Goal: Information Seeking & Learning: Learn about a topic

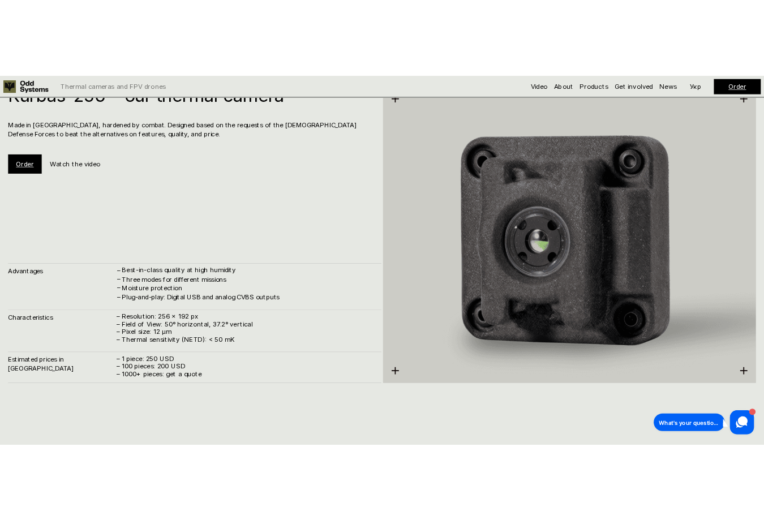
scroll to position [1616, 0]
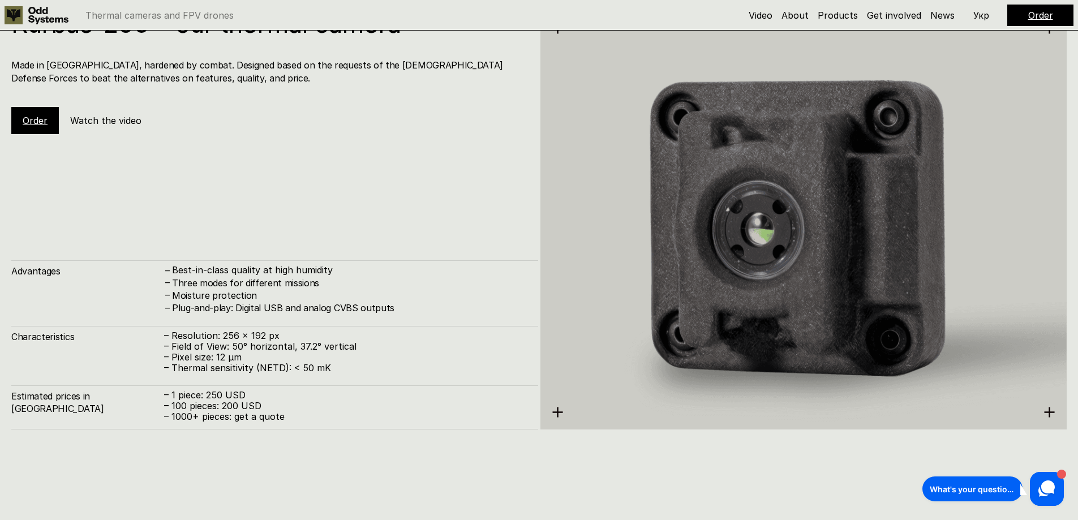
drag, startPoint x: 170, startPoint y: 333, endPoint x: 268, endPoint y: 356, distance: 100.5
click at [268, 356] on div "– Resolution: 256 x 192 px – Field of View: 50° horizontal, 37.2° vertical – Pi…" at bounding box center [345, 352] width 363 height 44
click at [249, 338] on p "– Resolution: 256 x 192 px" at bounding box center [345, 335] width 363 height 11
drag, startPoint x: 170, startPoint y: 345, endPoint x: 354, endPoint y: 346, distance: 184.4
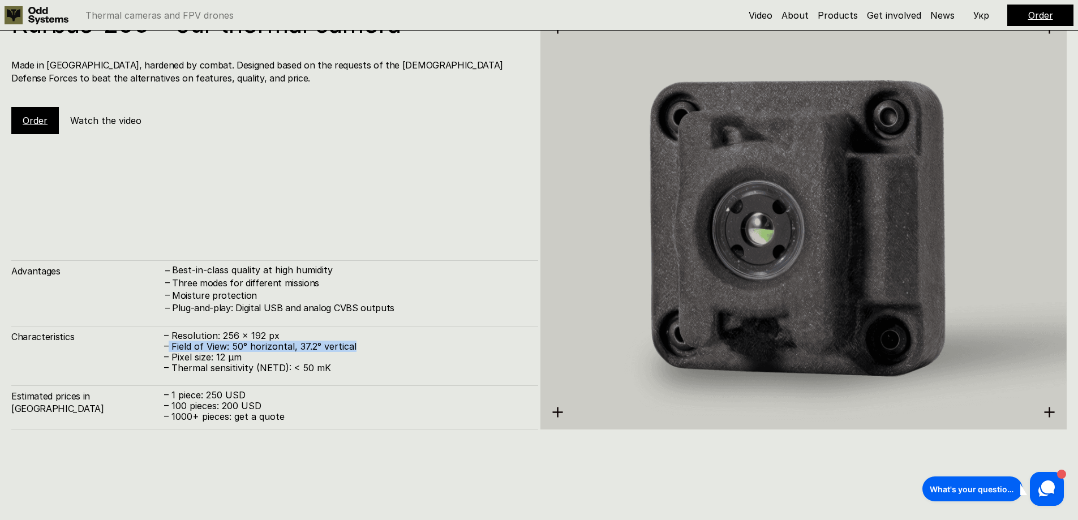
click at [354, 346] on p "– Field of View: 50° horizontal, 37.2° vertical" at bounding box center [345, 346] width 363 height 11
click at [313, 347] on p "– Field of View: 50° horizontal, 37.2° vertical" at bounding box center [345, 346] width 363 height 11
drag, startPoint x: 171, startPoint y: 345, endPoint x: 352, endPoint y: 342, distance: 180.5
click at [352, 342] on p "– Field of View: 50° horizontal, 37.2° vertical" at bounding box center [345, 346] width 363 height 11
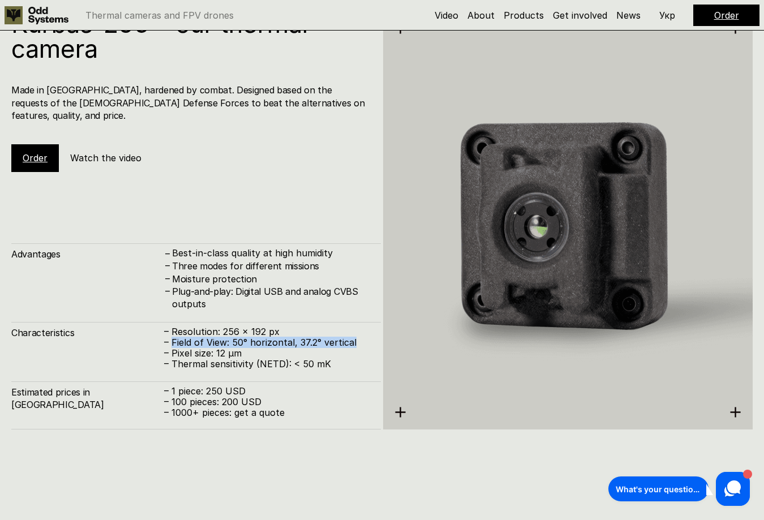
click at [285, 342] on p "– Field of View: 50° horizontal, 37.2° vertical" at bounding box center [266, 342] width 205 height 11
click at [213, 360] on p "– Thermal sensitivity (NETD): < 50 mK" at bounding box center [266, 364] width 205 height 11
click at [213, 351] on p "– Pixel size: 12 µm" at bounding box center [266, 353] width 205 height 11
drag, startPoint x: 170, startPoint y: 341, endPoint x: 354, endPoint y: 339, distance: 183.3
click at [354, 339] on p "– Field of View: 50° horizontal, 37.2° vertical" at bounding box center [266, 342] width 205 height 11
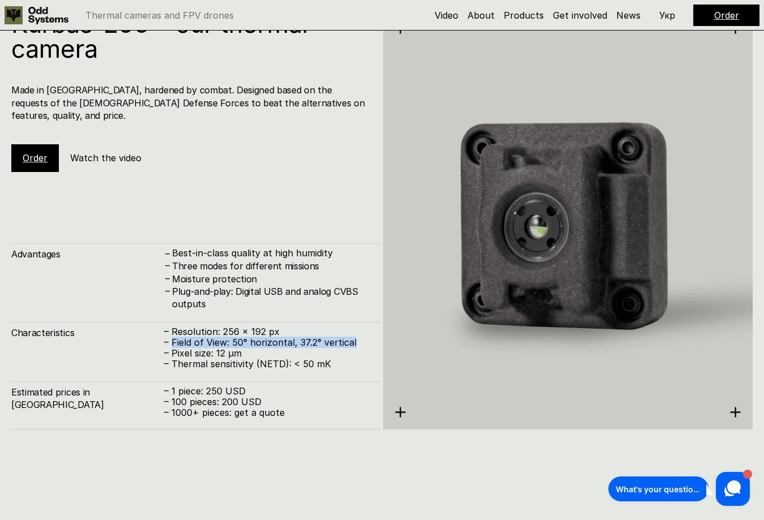
copy p "Field of View: 50° horizontal, 37.2° vertical"
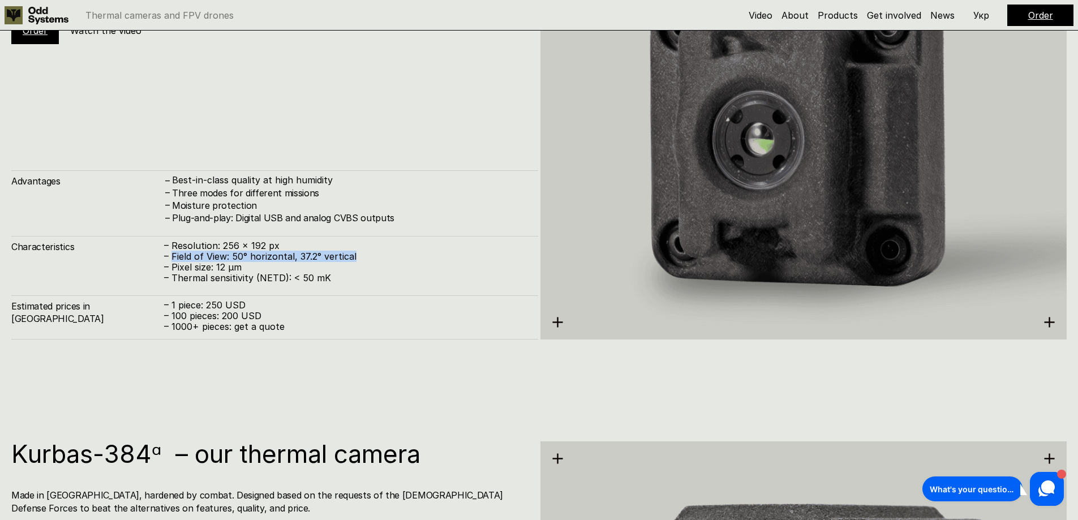
scroll to position [1742, 0]
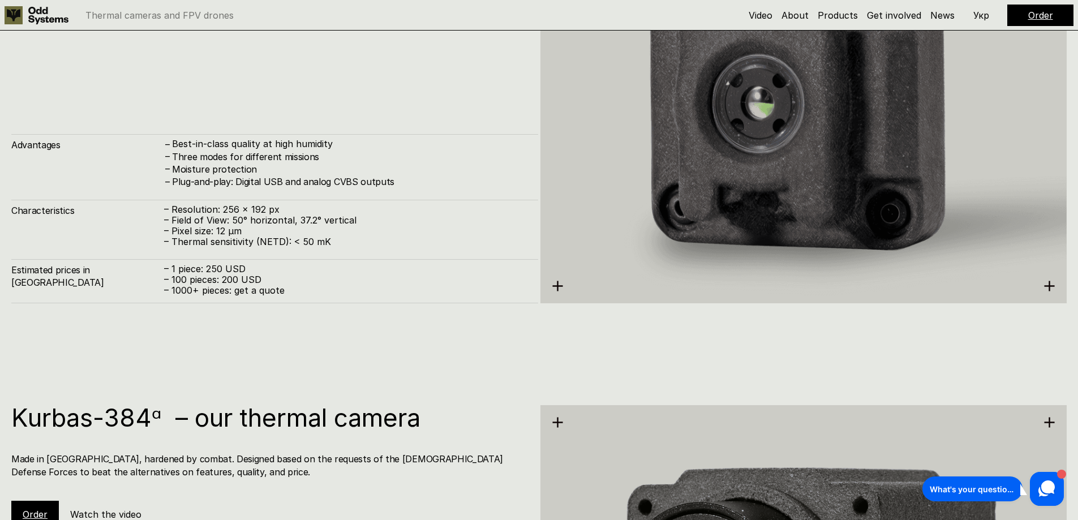
click at [428, 156] on h4 "Three modes for different missions" at bounding box center [349, 156] width 355 height 12
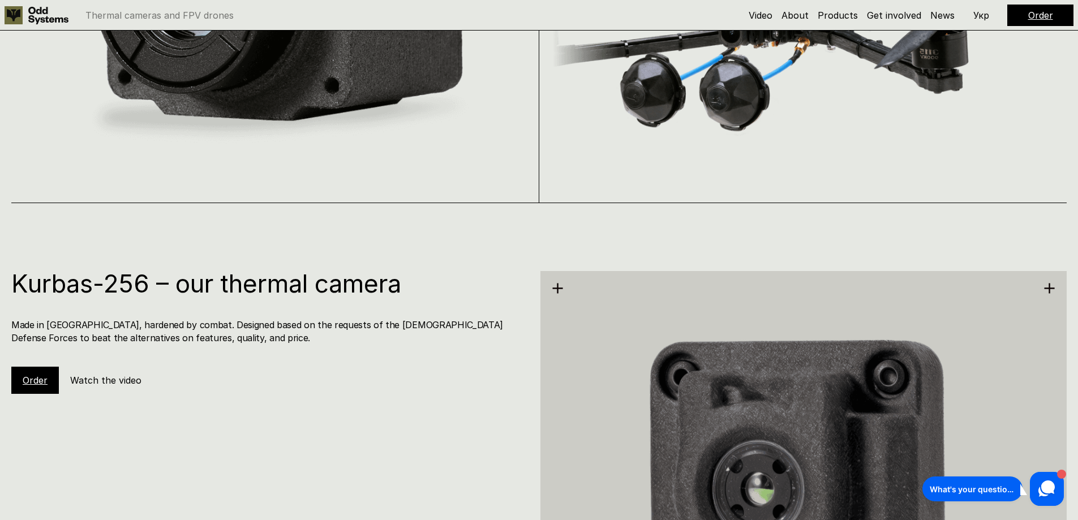
scroll to position [1346, 0]
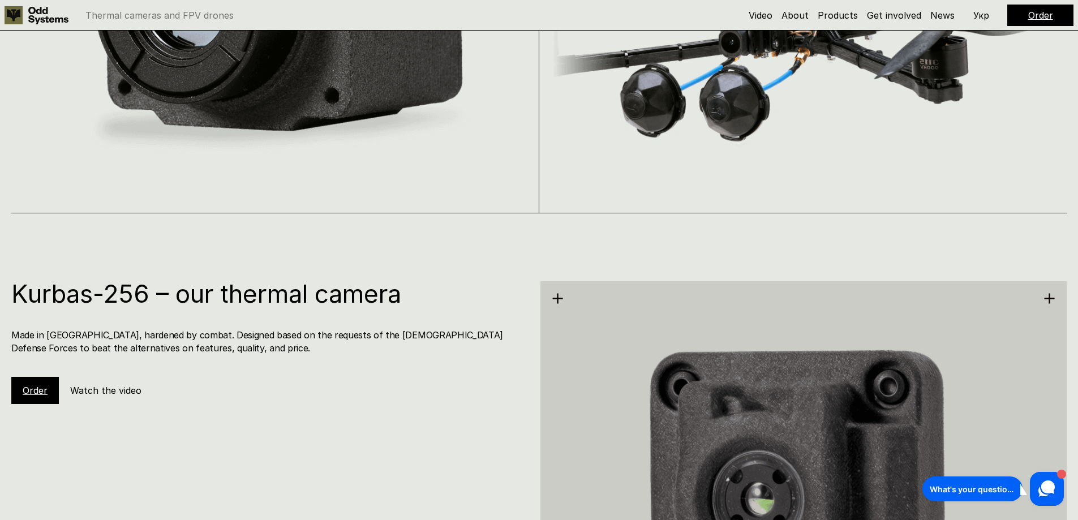
click at [32, 389] on link "Order" at bounding box center [35, 390] width 25 height 11
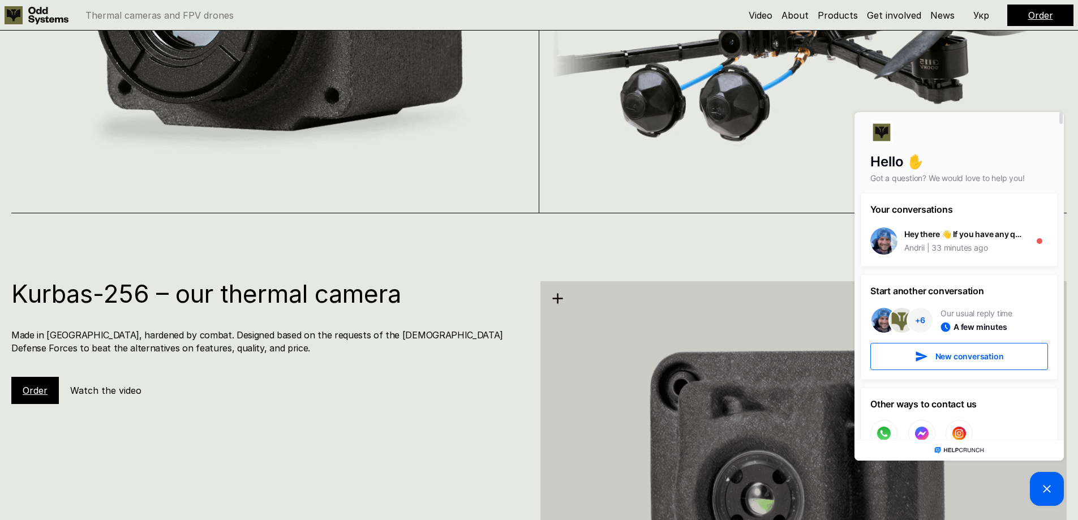
click at [442, 228] on div "Kurbas-256 – our thermal camera Made in Ukraine, hardened by combat. Designed b…" at bounding box center [539, 473] width 1078 height 520
click at [1056, 488] on picture at bounding box center [1047, 489] width 34 height 34
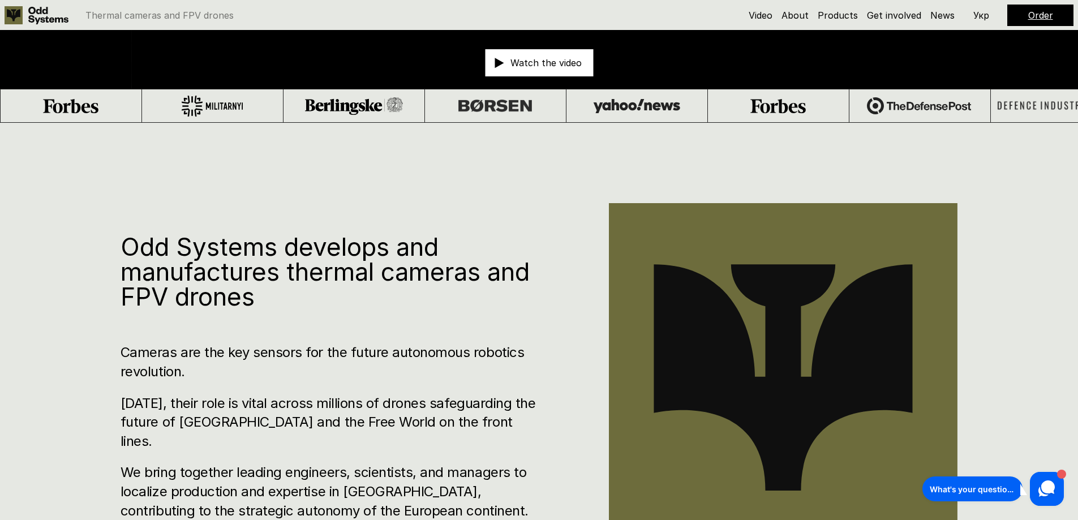
scroll to position [384, 0]
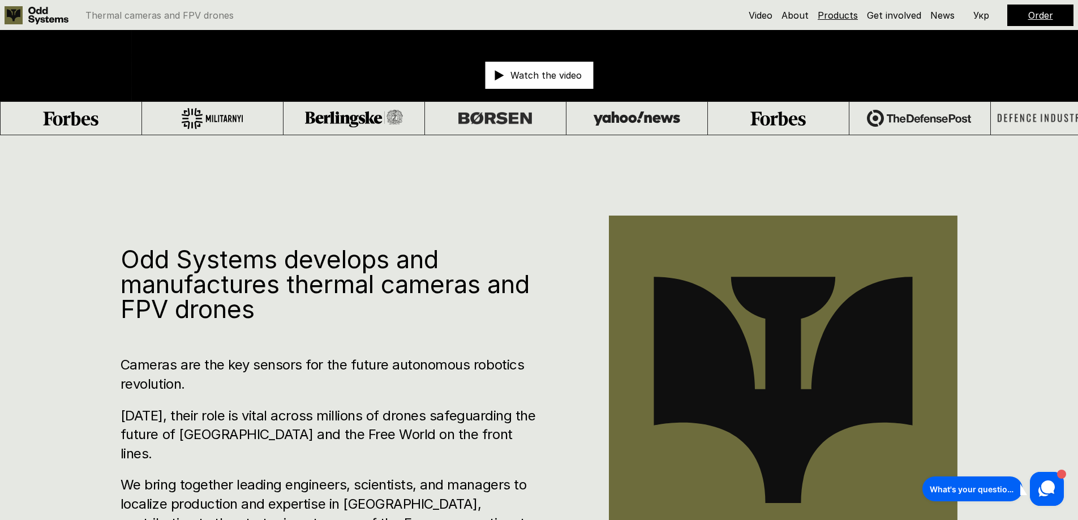
click at [847, 12] on link "Products" at bounding box center [838, 15] width 40 height 11
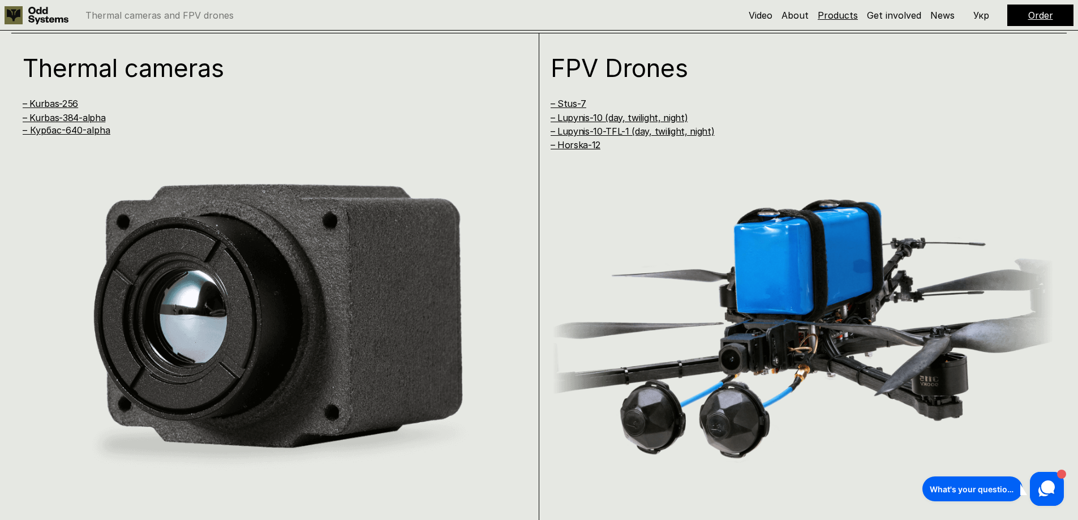
scroll to position [1039, 0]
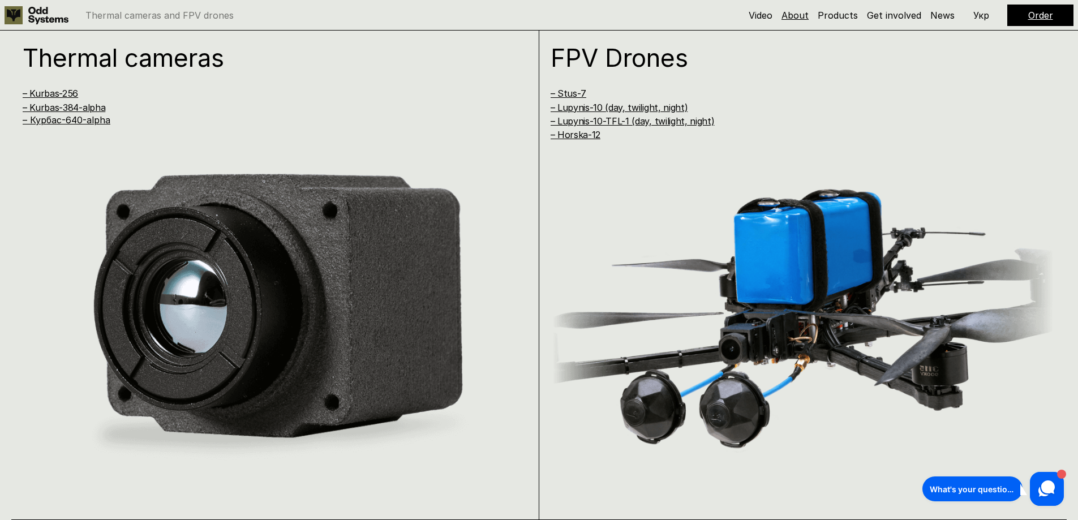
click at [797, 13] on link "About" at bounding box center [794, 15] width 27 height 11
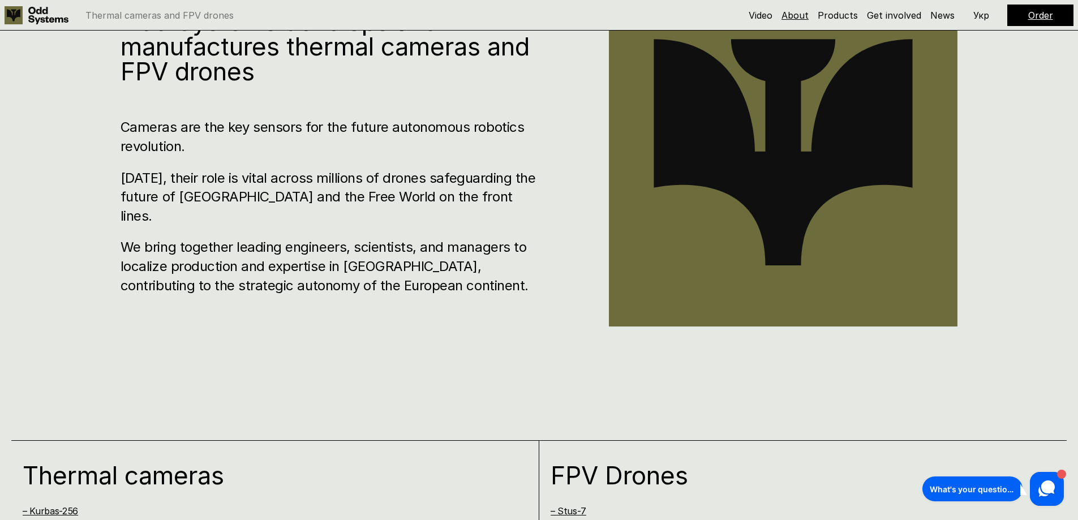
scroll to position [519, 0]
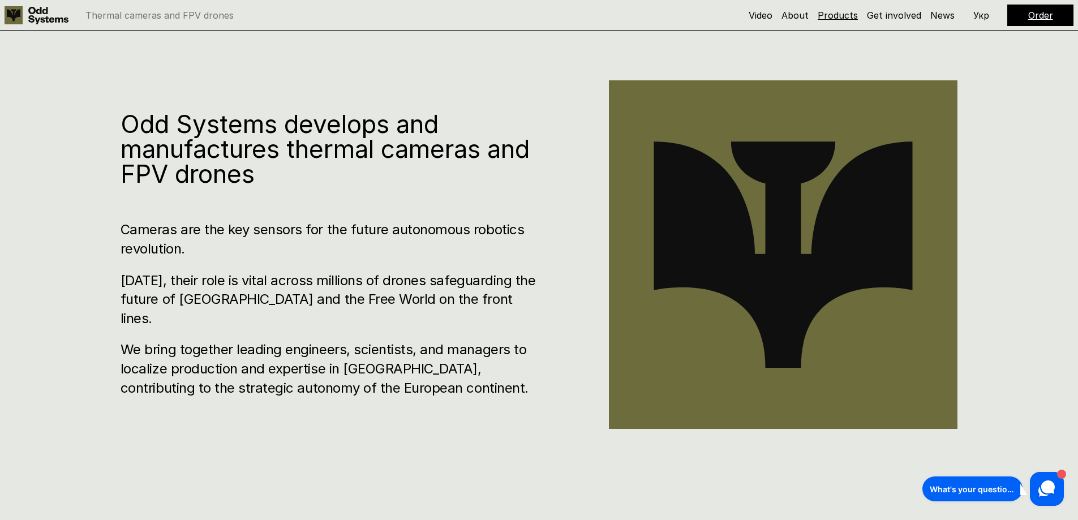
click at [845, 14] on link "Products" at bounding box center [838, 15] width 40 height 11
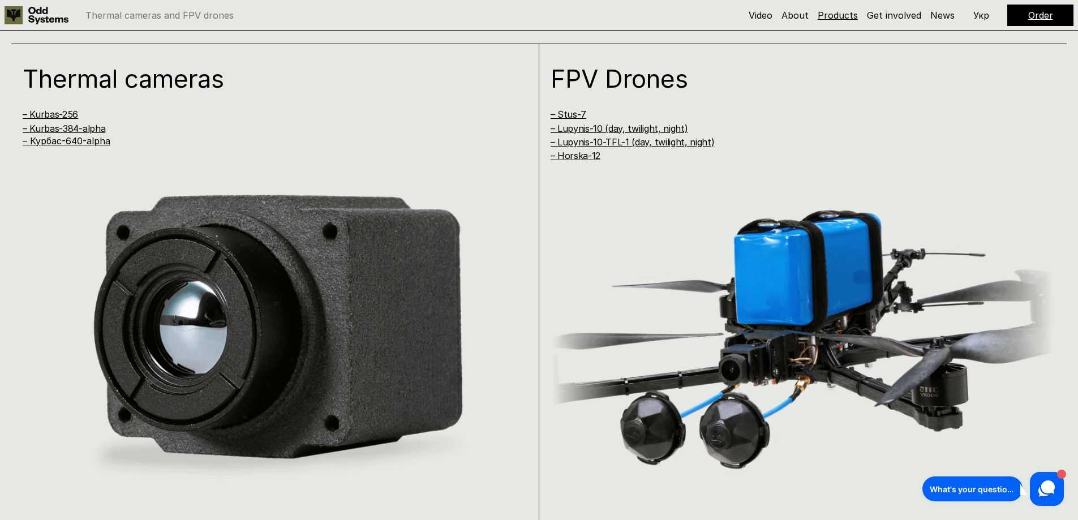
scroll to position [1039, 0]
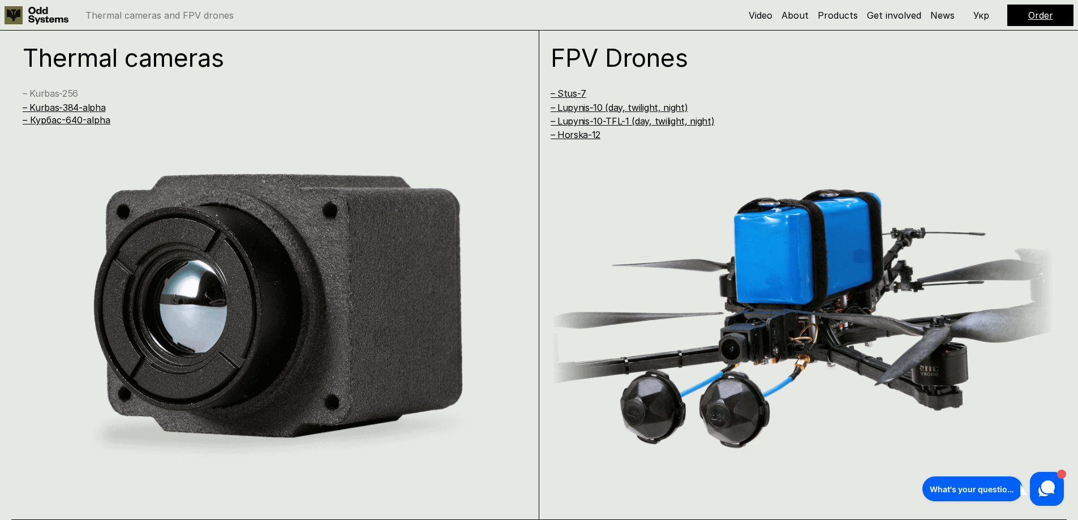
click at [49, 91] on link "– Kurbas-256" at bounding box center [50, 93] width 55 height 11
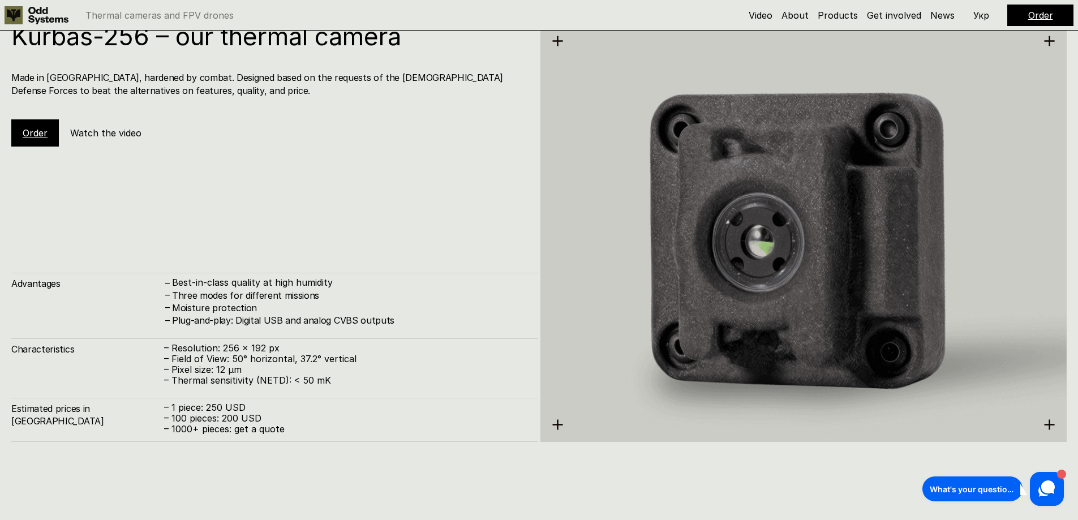
scroll to position [1535, 0]
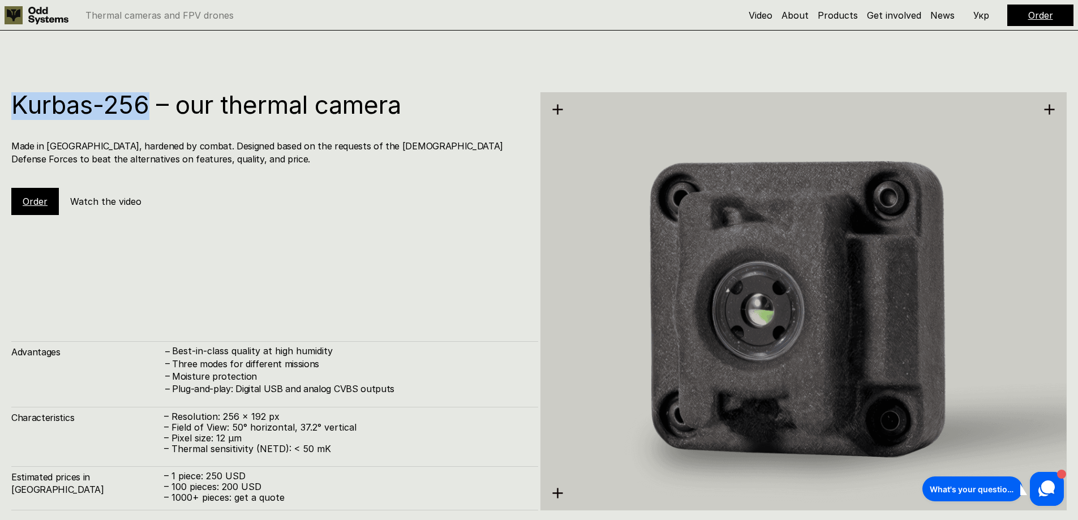
drag, startPoint x: 12, startPoint y: 102, endPoint x: 144, endPoint y: 101, distance: 131.8
click at [144, 101] on h1 "Kurbas-256 – our thermal camera" at bounding box center [268, 104] width 515 height 25
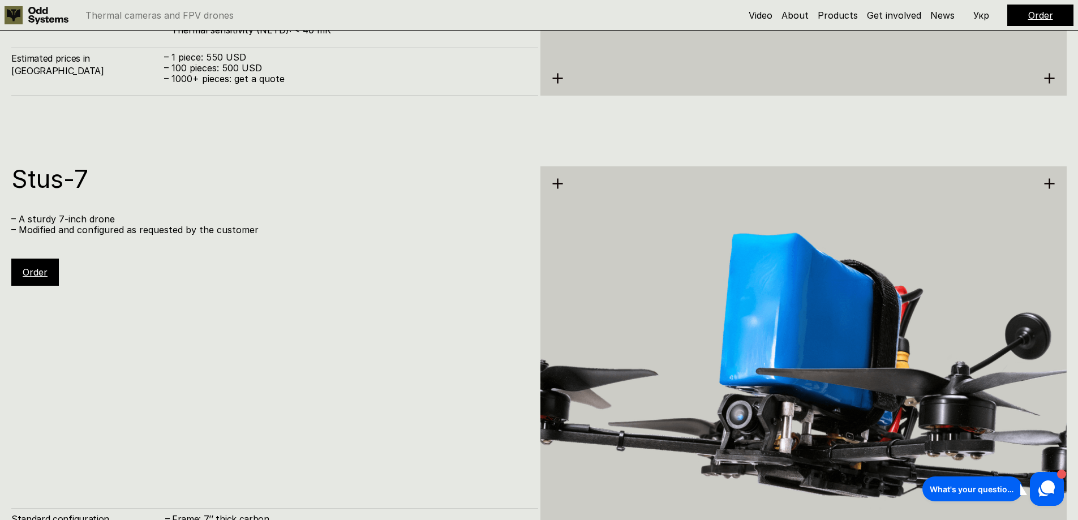
scroll to position [2995, 0]
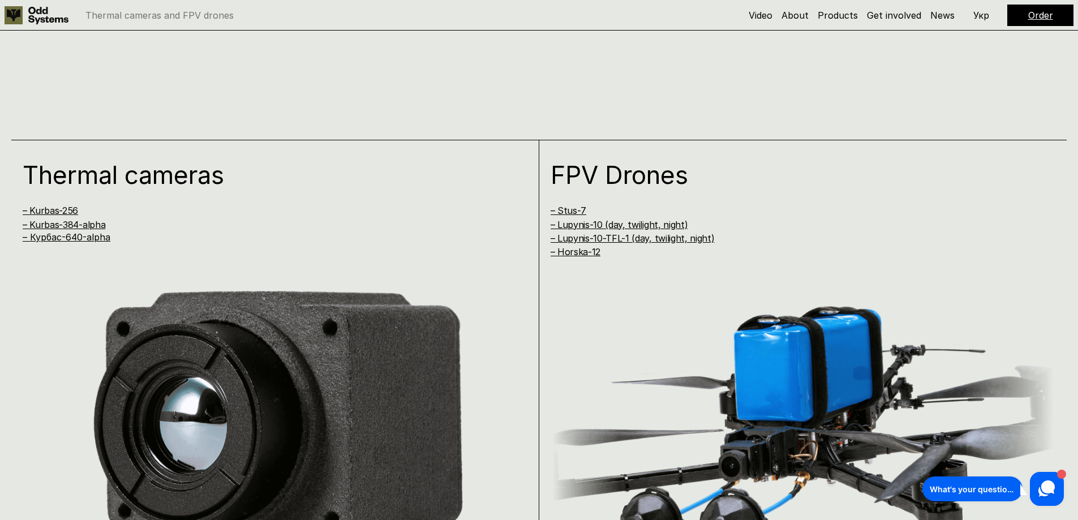
scroll to position [962, 0]
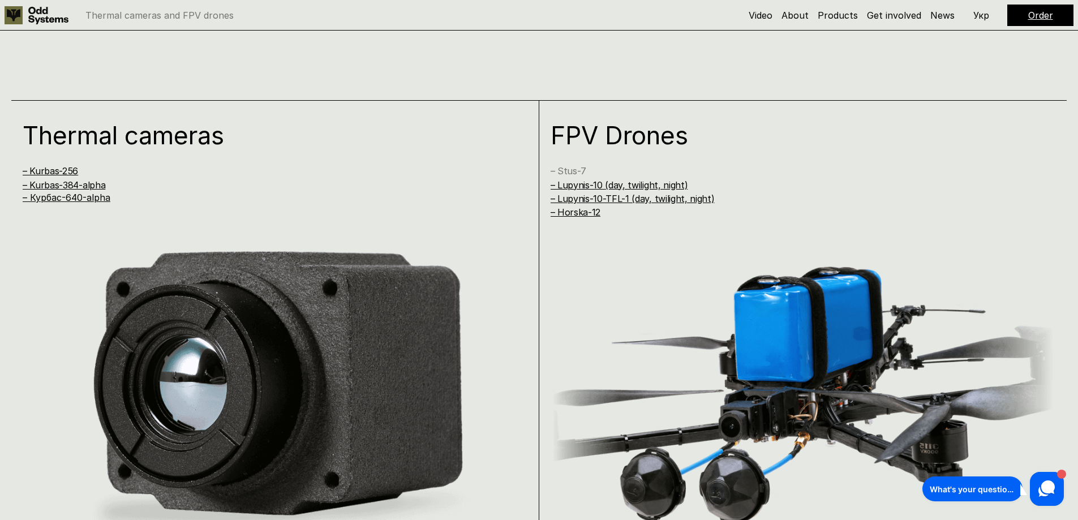
click at [567, 170] on link "– Stus-7" at bounding box center [568, 170] width 36 height 11
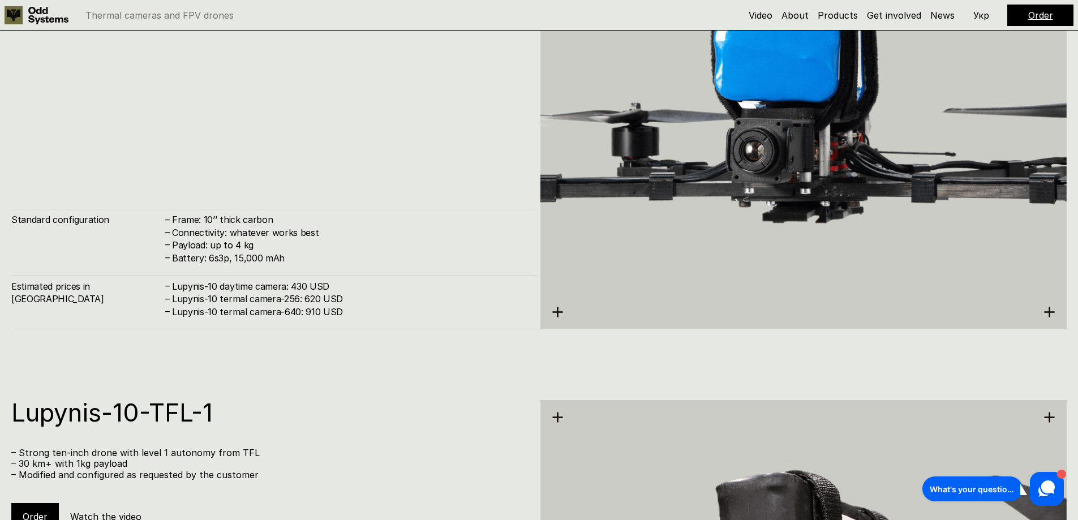
scroll to position [3628, 0]
